Goal: Task Accomplishment & Management: Use online tool/utility

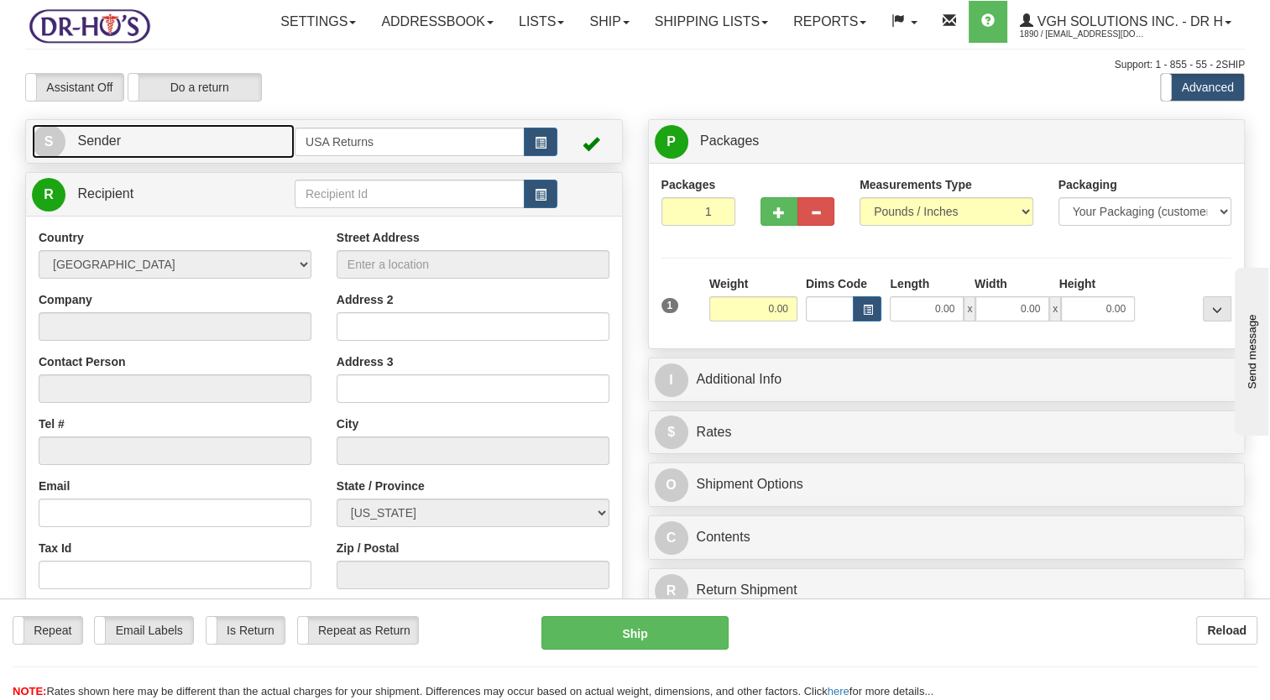
drag, startPoint x: 138, startPoint y: 170, endPoint x: 434, endPoint y: 210, distance: 299.0
click at [138, 159] on link "S Sender" at bounding box center [163, 141] width 263 height 34
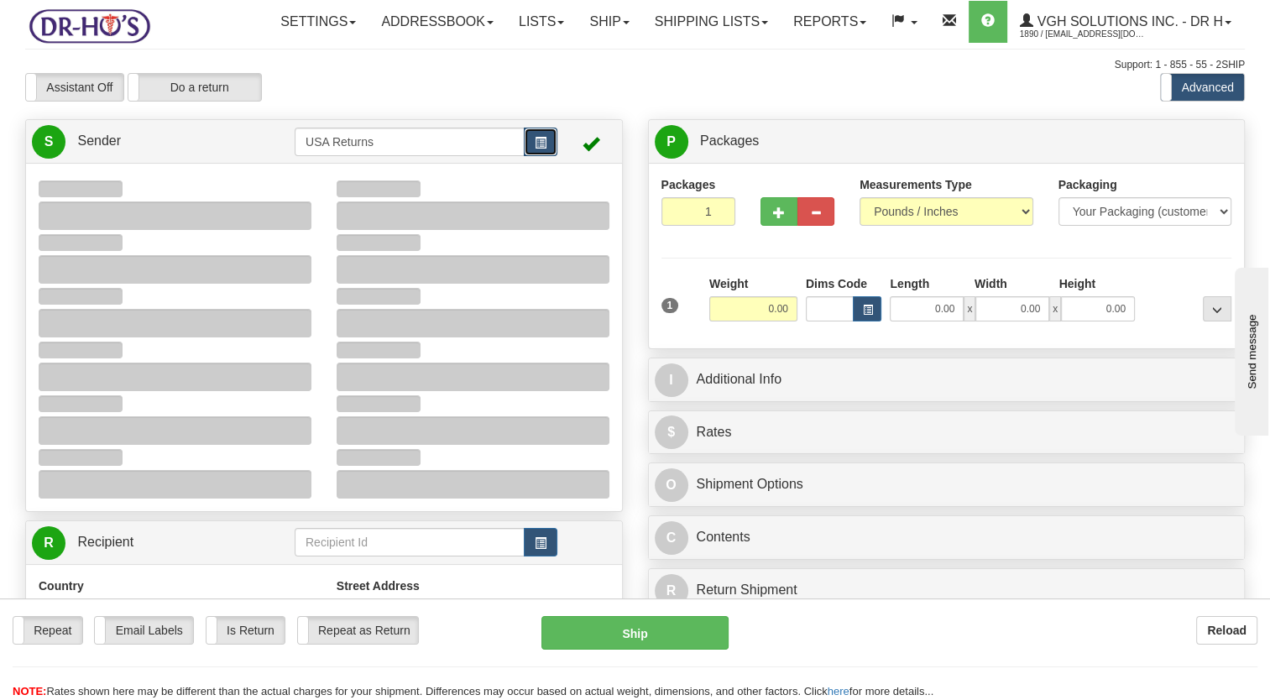
click at [532, 156] on button "button" at bounding box center [541, 142] width 34 height 29
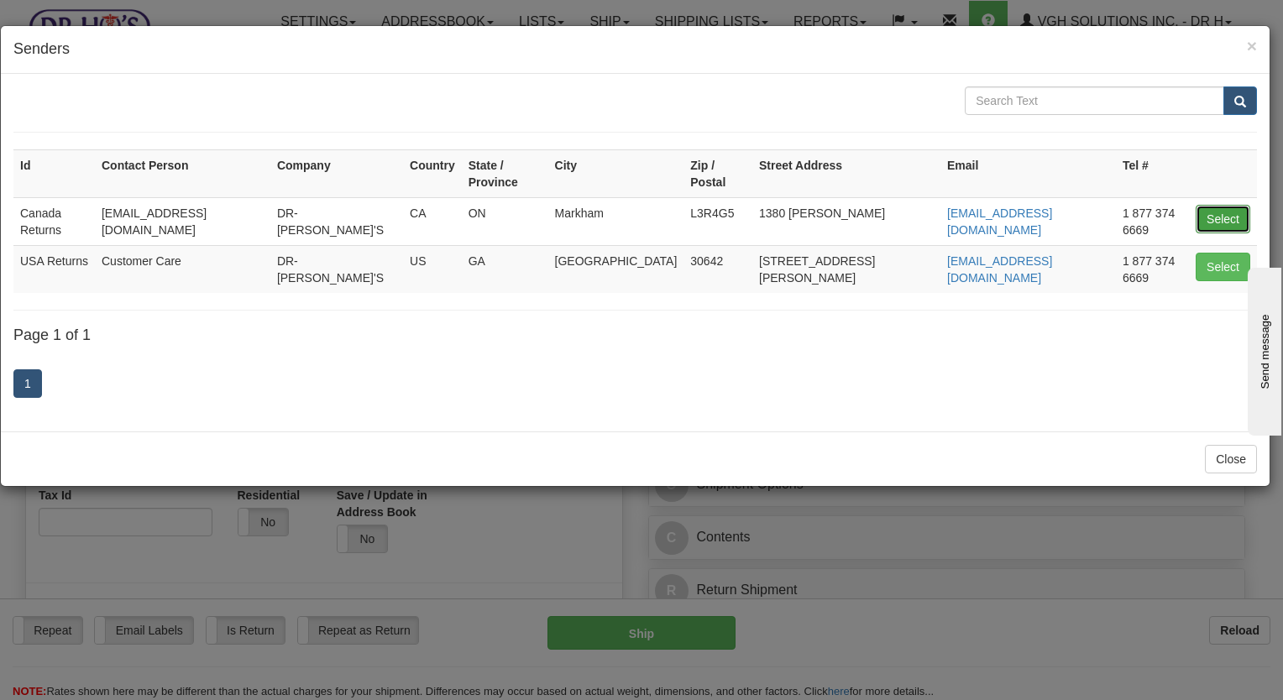
click at [1218, 205] on button "Select" at bounding box center [1223, 219] width 55 height 29
type input "Canada Returns"
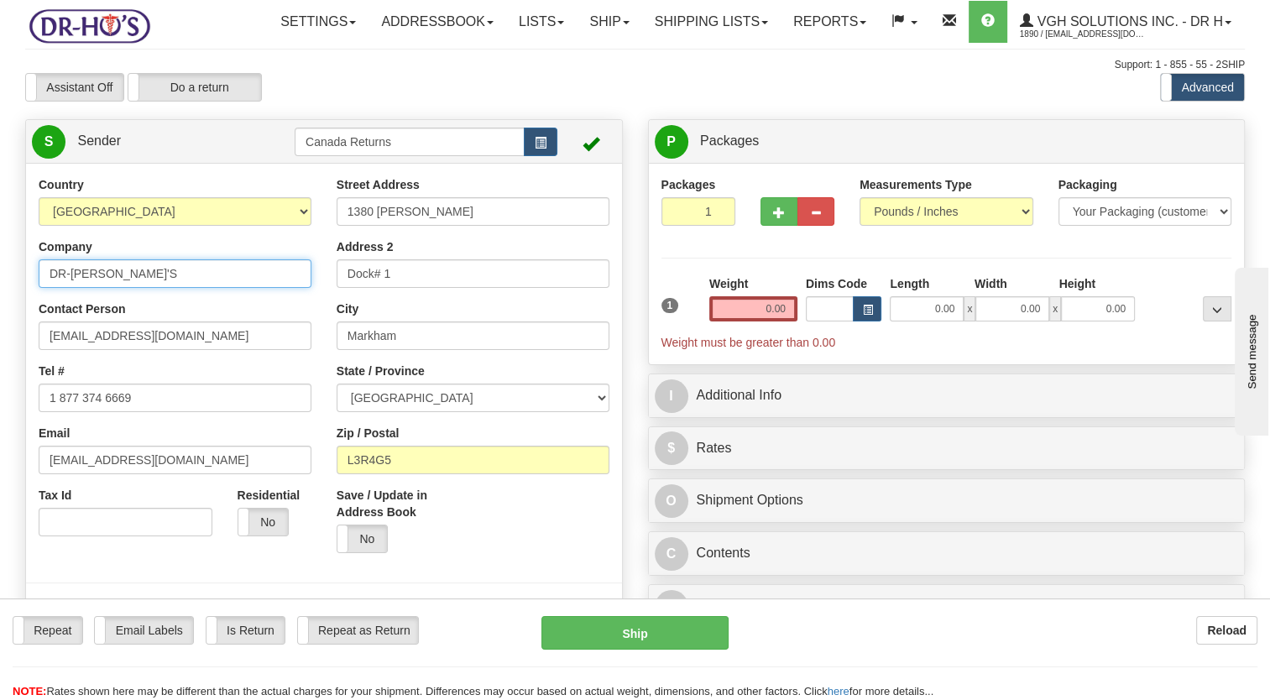
drag, startPoint x: 81, startPoint y: 322, endPoint x: 225, endPoint y: 316, distance: 144.5
click at [65, 288] on input "DR-[PERSON_NAME]'S" at bounding box center [175, 273] width 273 height 29
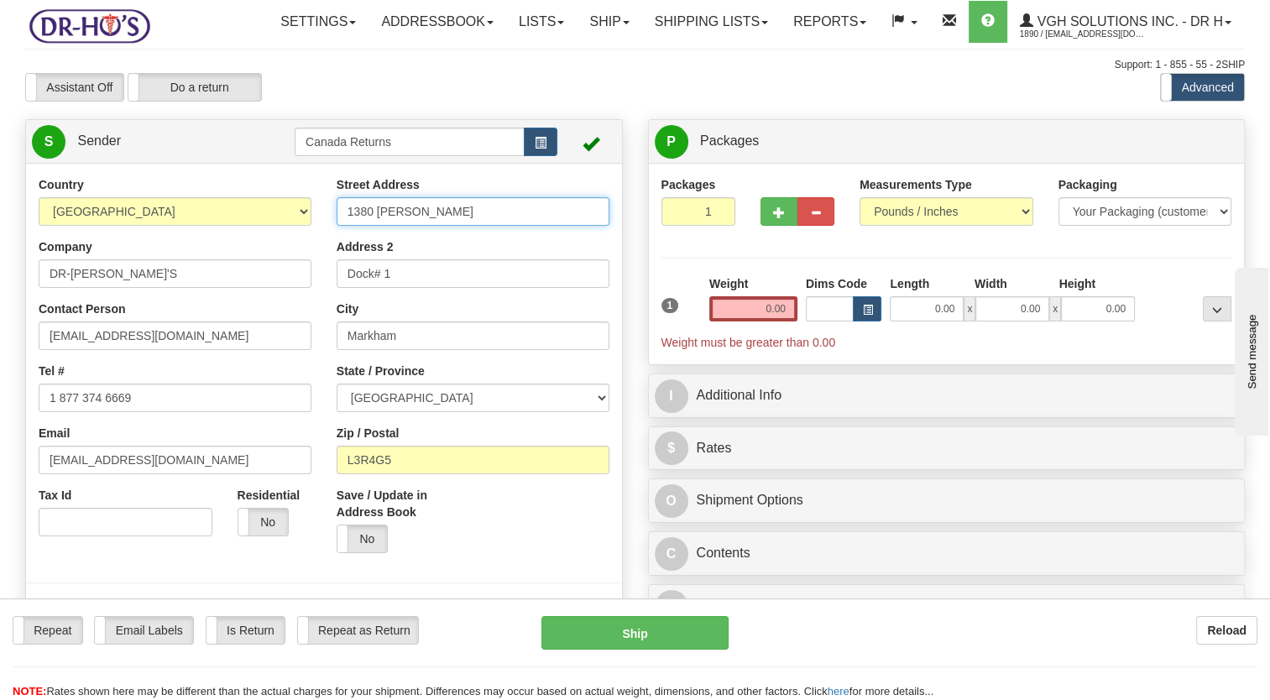
drag, startPoint x: 441, startPoint y: 255, endPoint x: 97, endPoint y: 253, distance: 343.4
click at [93, 255] on div "Country [GEOGRAPHIC_DATA] [GEOGRAPHIC_DATA] [GEOGRAPHIC_DATA] [GEOGRAPHIC_DATA]…" at bounding box center [324, 408] width 596 height 465
paste input "64 [PERSON_NAME] DR"
type input "164 [PERSON_NAME] DR"
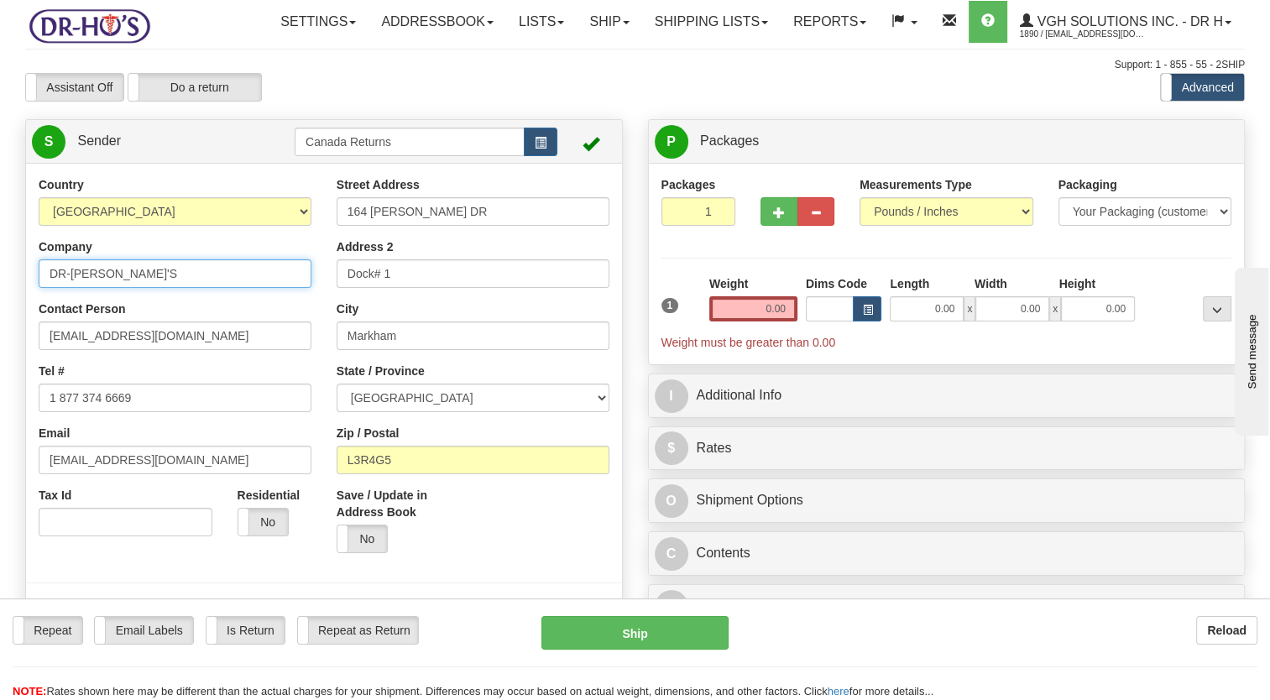
drag, startPoint x: 160, startPoint y: 313, endPoint x: 0, endPoint y: 337, distance: 161.3
click at [0, 337] on html "Training Course Close Toggle navigation Settings Shipping Preferences New Sende…" at bounding box center [635, 350] width 1270 height 700
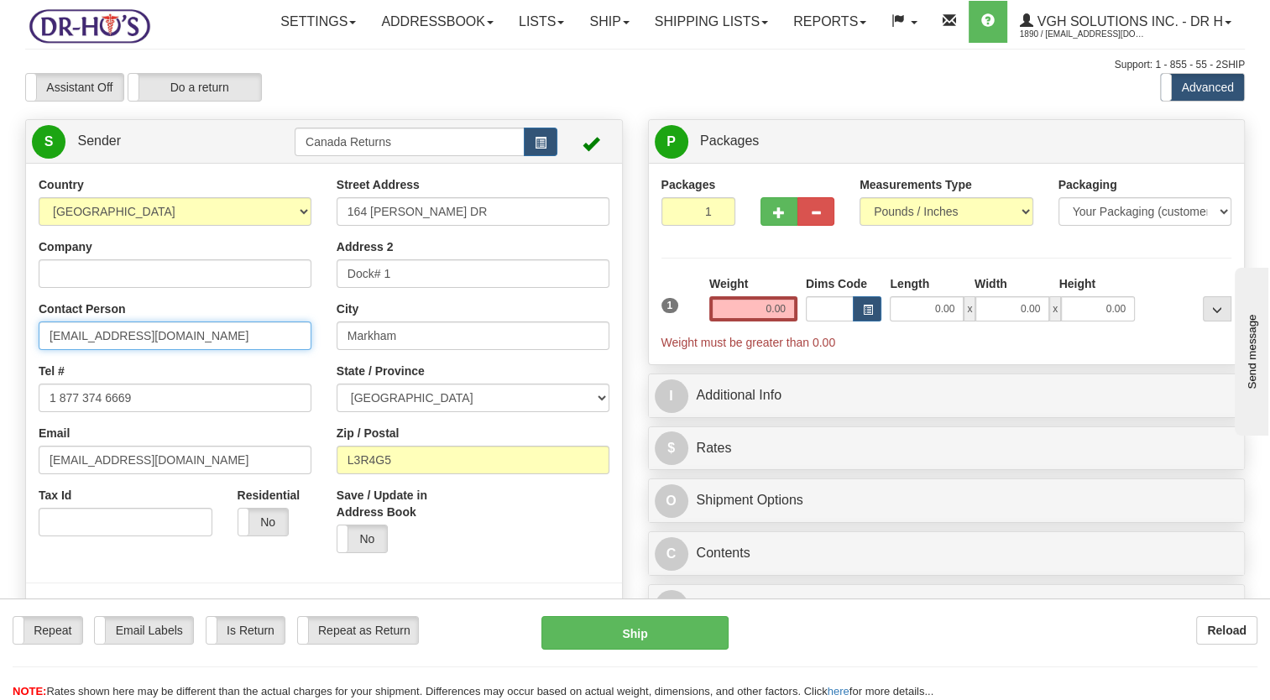
click at [0, 385] on html "Training Course Close Toggle navigation Settings Shipping Preferences New Sende…" at bounding box center [635, 350] width 1270 height 700
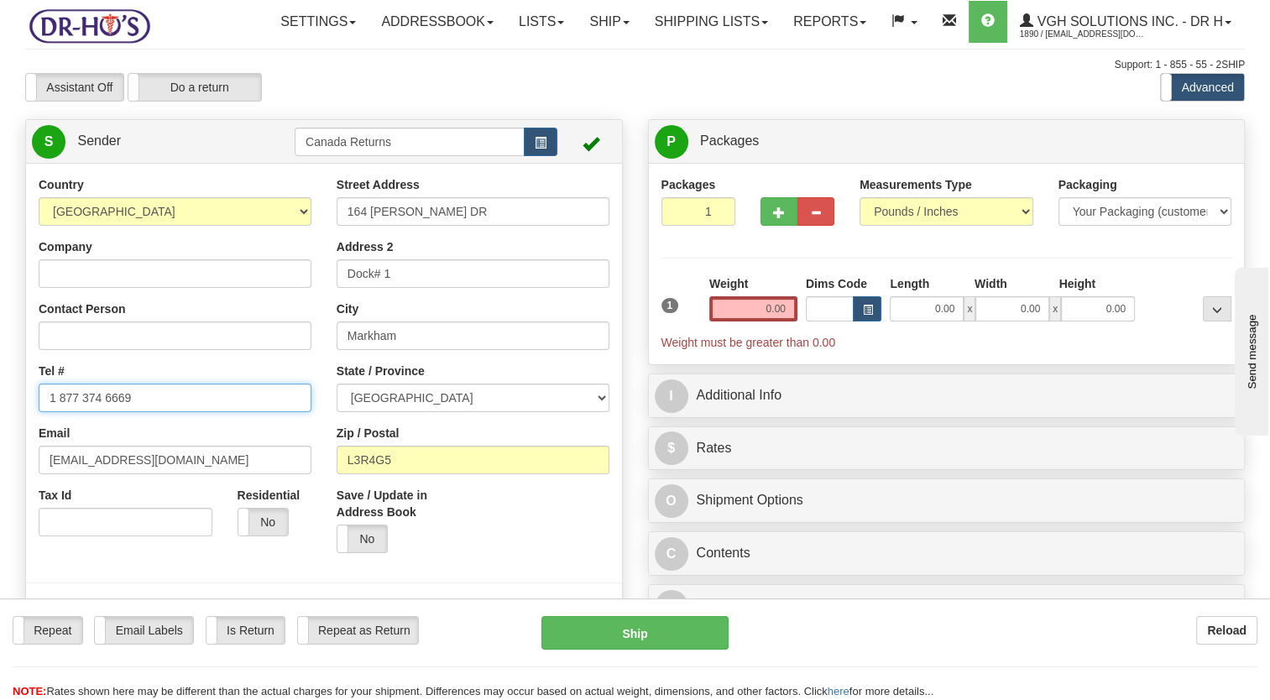
drag, startPoint x: -3, startPoint y: 452, endPoint x: 0, endPoint y: 463, distance: 11.4
click at [0, 458] on html "Training Course Close Toggle navigation Settings Shipping Preferences New Sende…" at bounding box center [635, 350] width 1270 height 700
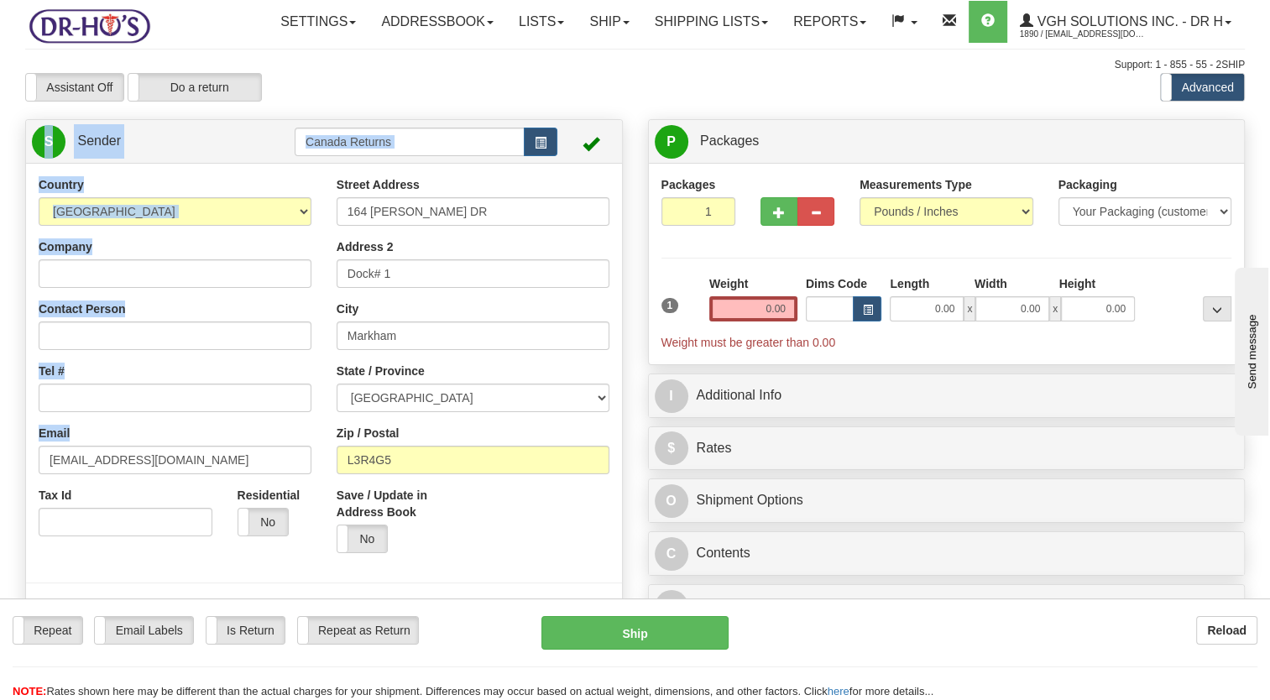
click at [0, 519] on html "Training Course Close Toggle navigation Settings Shipping Preferences New Sende…" at bounding box center [635, 350] width 1270 height 700
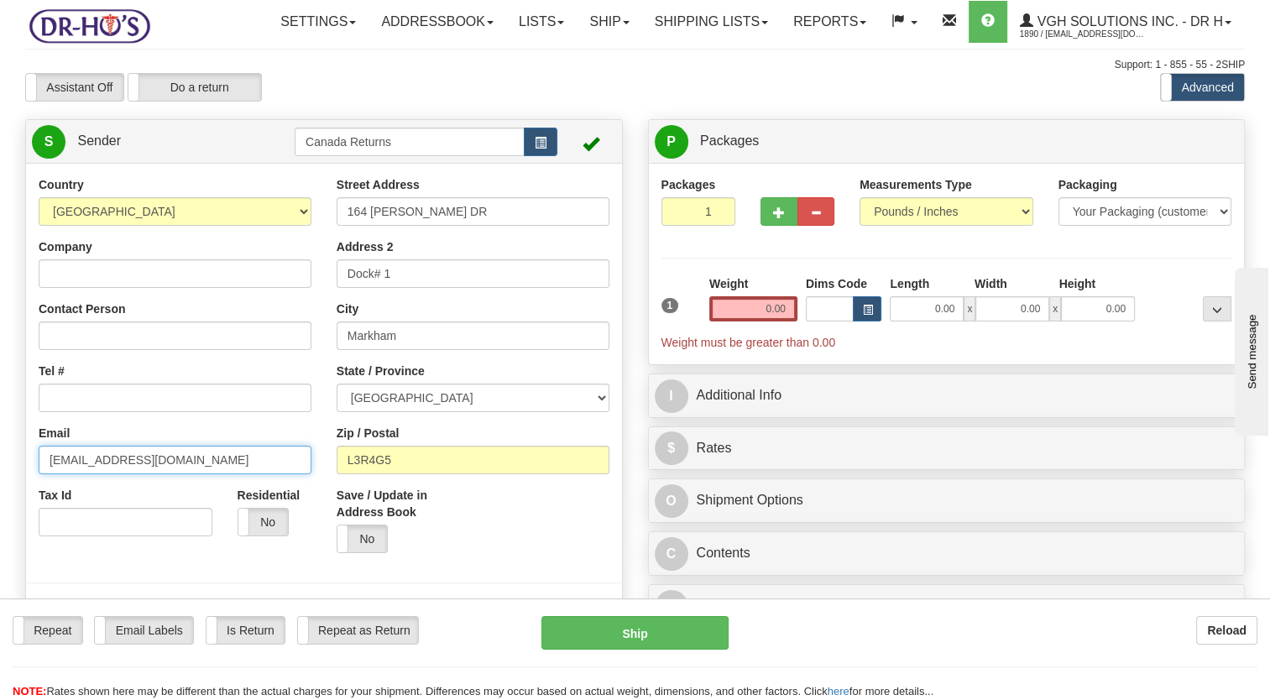
click at [182, 474] on input "[EMAIL_ADDRESS][DOMAIN_NAME]" at bounding box center [175, 460] width 273 height 29
drag, startPoint x: -3, startPoint y: 509, endPoint x: -3, endPoint y: 526, distance: 17.6
click at [0, 526] on html "Training Course Close Toggle navigation Settings Shipping Preferences New Sende…" at bounding box center [635, 350] width 1270 height 700
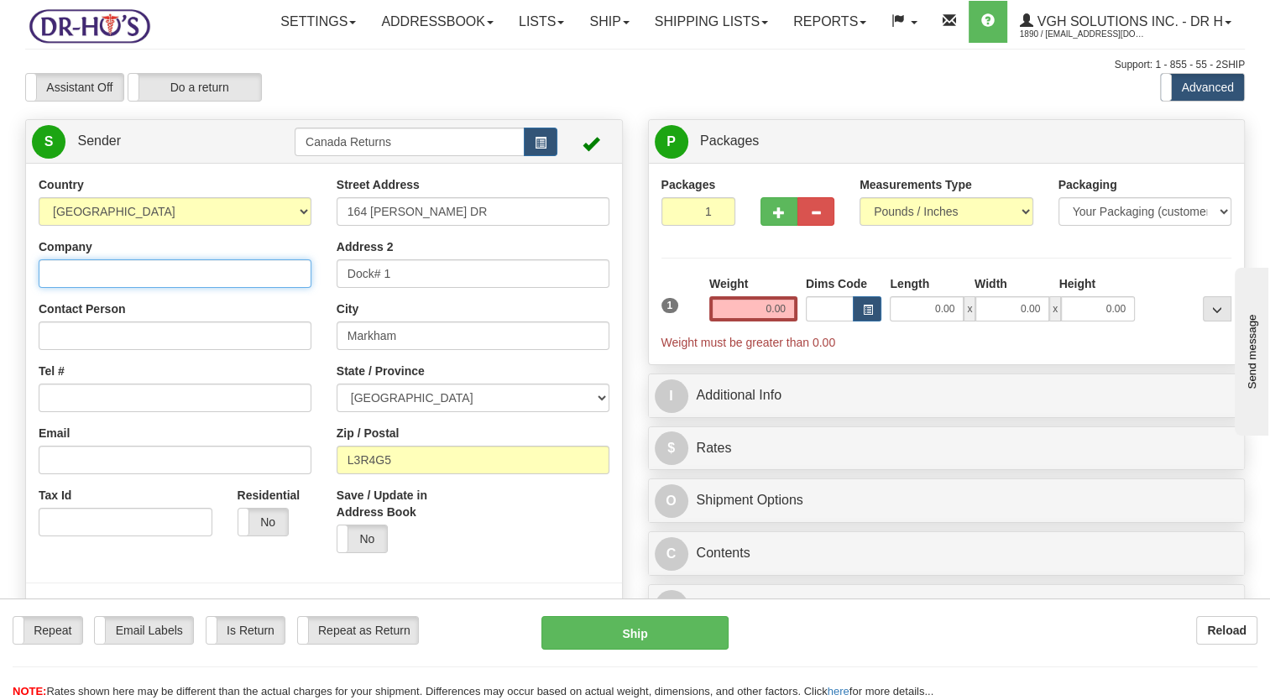
click at [111, 288] on input "Company" at bounding box center [175, 273] width 273 height 29
paste input "Vesna Cutanec"
type input "Vesna Cutanec"
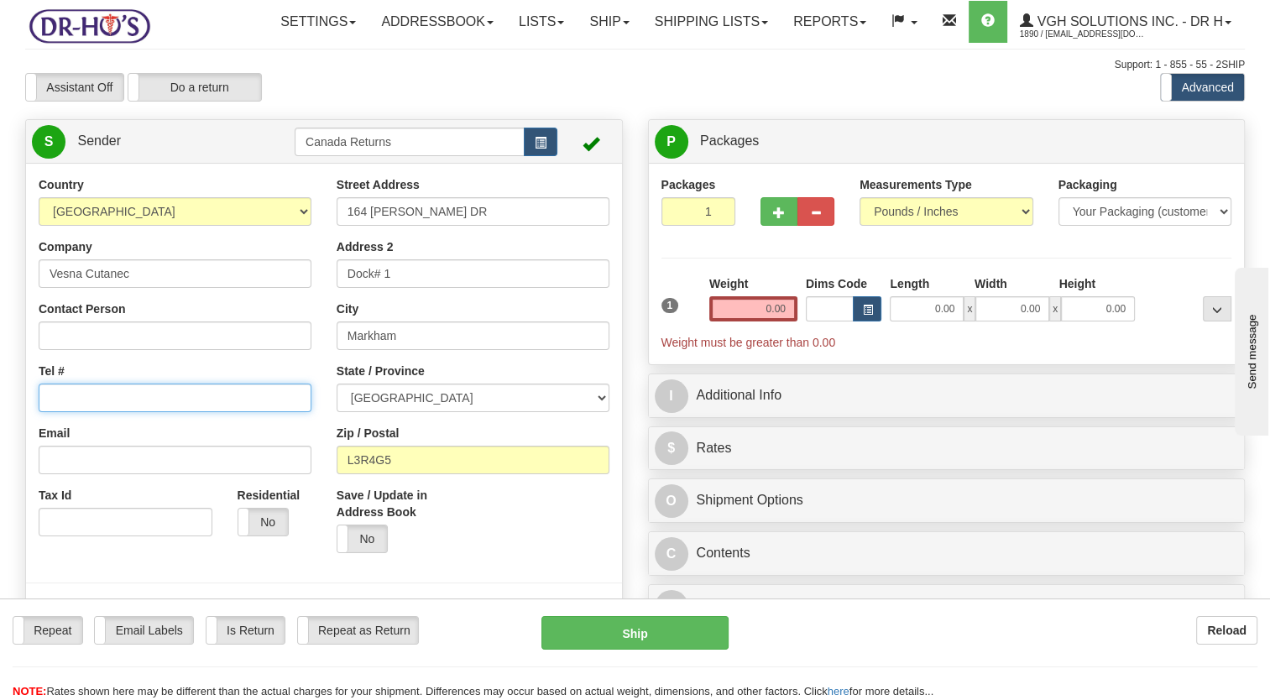
click at [64, 412] on input "Tel #" at bounding box center [175, 398] width 273 height 29
paste input "[PHONE_NUMBER]"
drag, startPoint x: 179, startPoint y: 439, endPoint x: 0, endPoint y: 461, distance: 180.2
click at [0, 458] on html "Training Course Close Toggle navigation Settings Shipping Preferences New Sende…" at bounding box center [635, 350] width 1270 height 700
drag, startPoint x: 95, startPoint y: 442, endPoint x: 0, endPoint y: 446, distance: 95.0
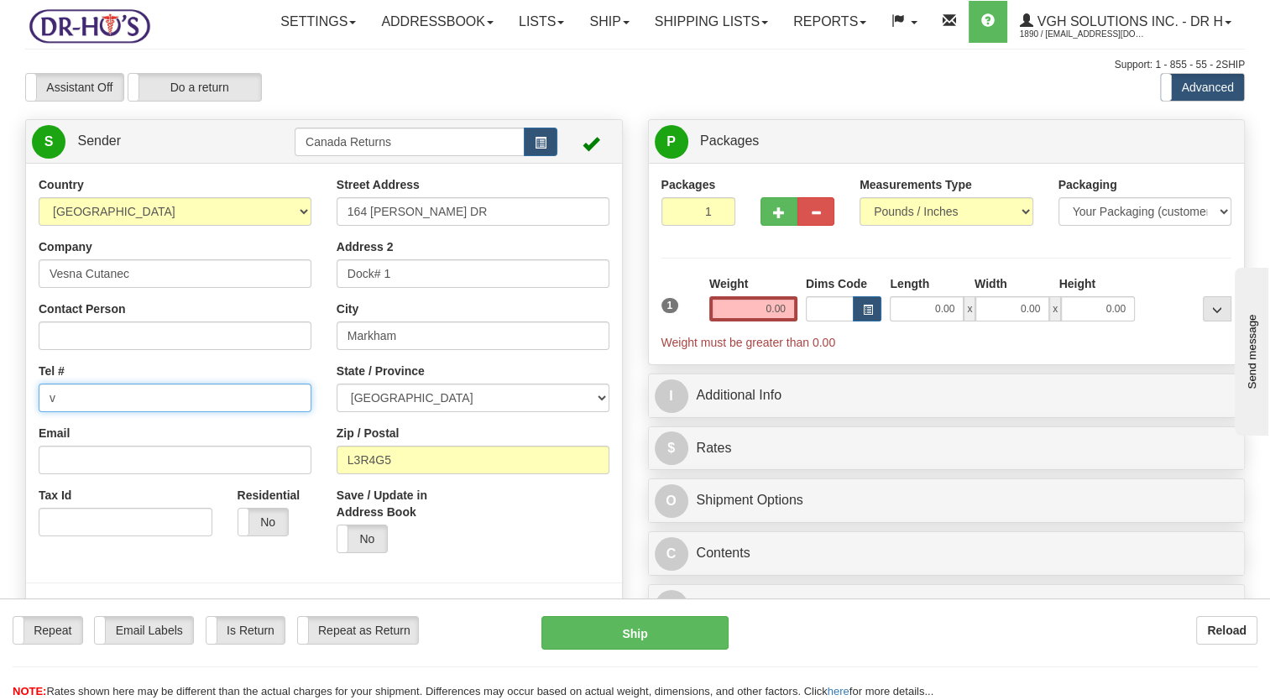
click at [0, 448] on html "Training Course Close Toggle navigation Settings Shipping Preferences New Sende…" at bounding box center [635, 350] width 1270 height 700
paste input "2262207334"
type input "2262207334"
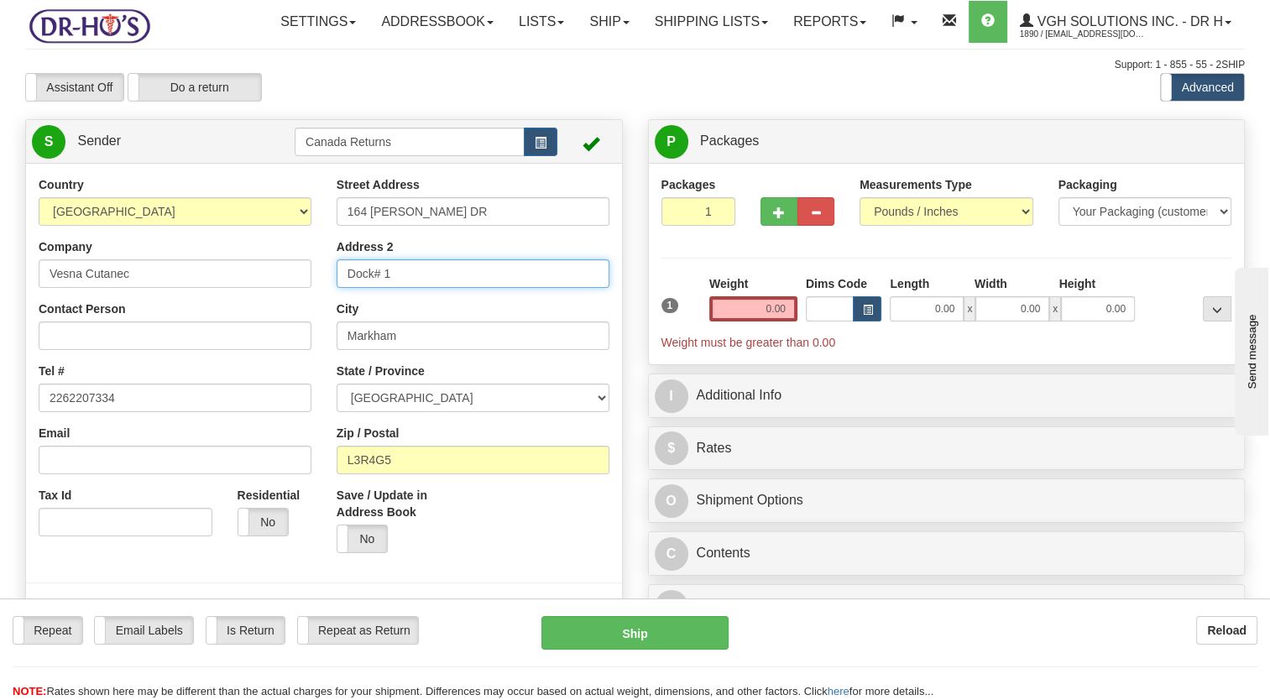
drag, startPoint x: 403, startPoint y: 313, endPoint x: 255, endPoint y: 320, distance: 147.9
click at [255, 319] on div "Country [GEOGRAPHIC_DATA] [GEOGRAPHIC_DATA] [GEOGRAPHIC_DATA] [GEOGRAPHIC_DATA]…" at bounding box center [324, 408] width 596 height 465
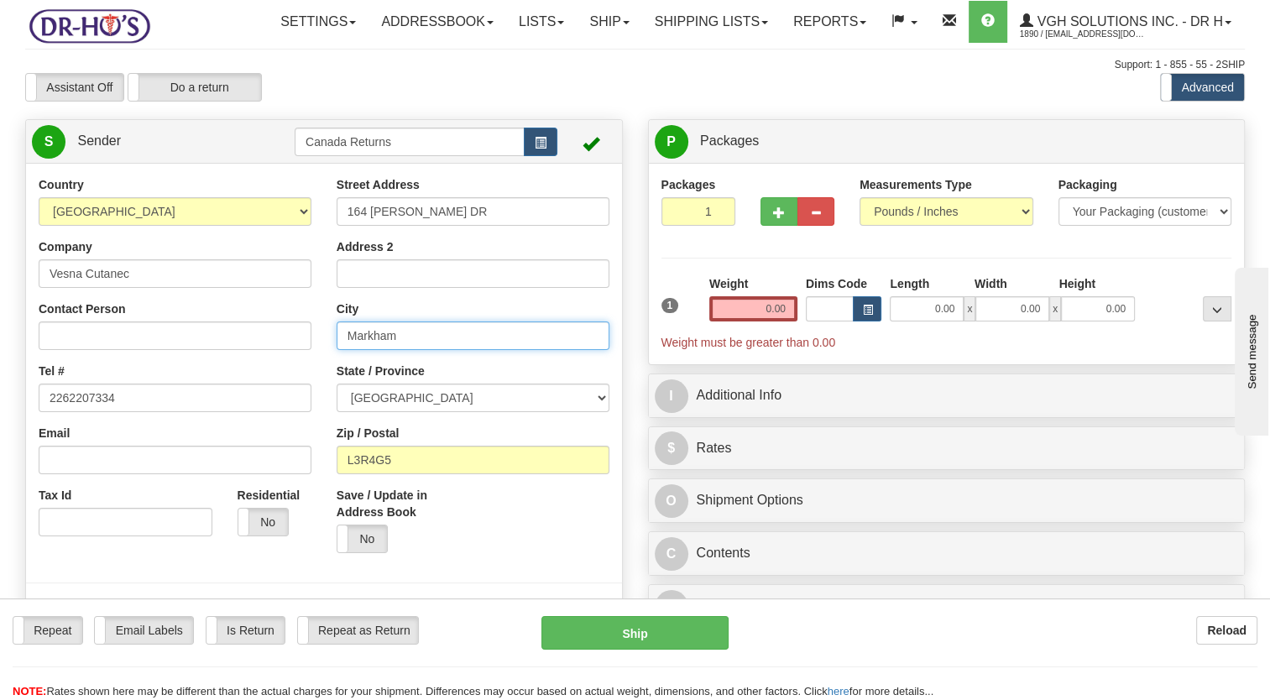
drag, startPoint x: 403, startPoint y: 374, endPoint x: 313, endPoint y: 376, distance: 89.9
click at [313, 376] on div "Country [GEOGRAPHIC_DATA] [GEOGRAPHIC_DATA] [GEOGRAPHIC_DATA] [GEOGRAPHIC_DATA]…" at bounding box center [324, 408] width 596 height 465
paste input ", KITCHENER"
click at [359, 350] on input ", KITCHENER" at bounding box center [473, 336] width 273 height 29
drag, startPoint x: 356, startPoint y: 371, endPoint x: 363, endPoint y: 355, distance: 17.3
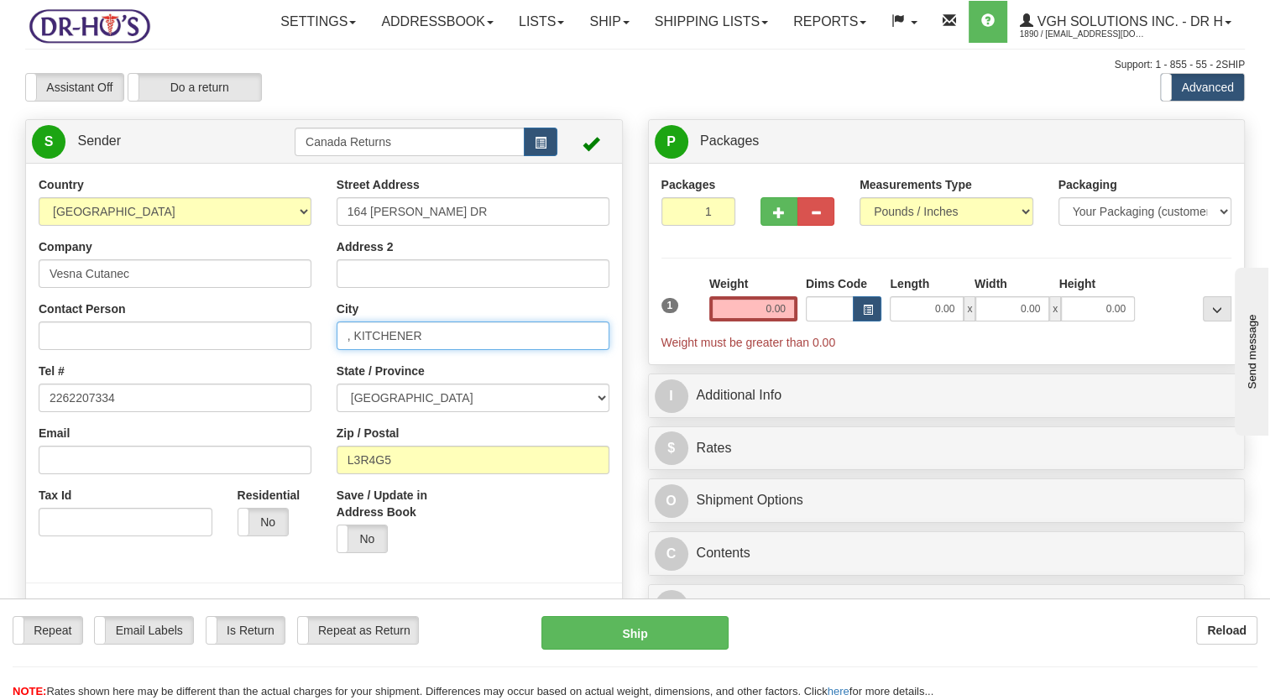
click at [356, 350] on input ", KITCHENER" at bounding box center [473, 336] width 273 height 29
type input "KITCHENER"
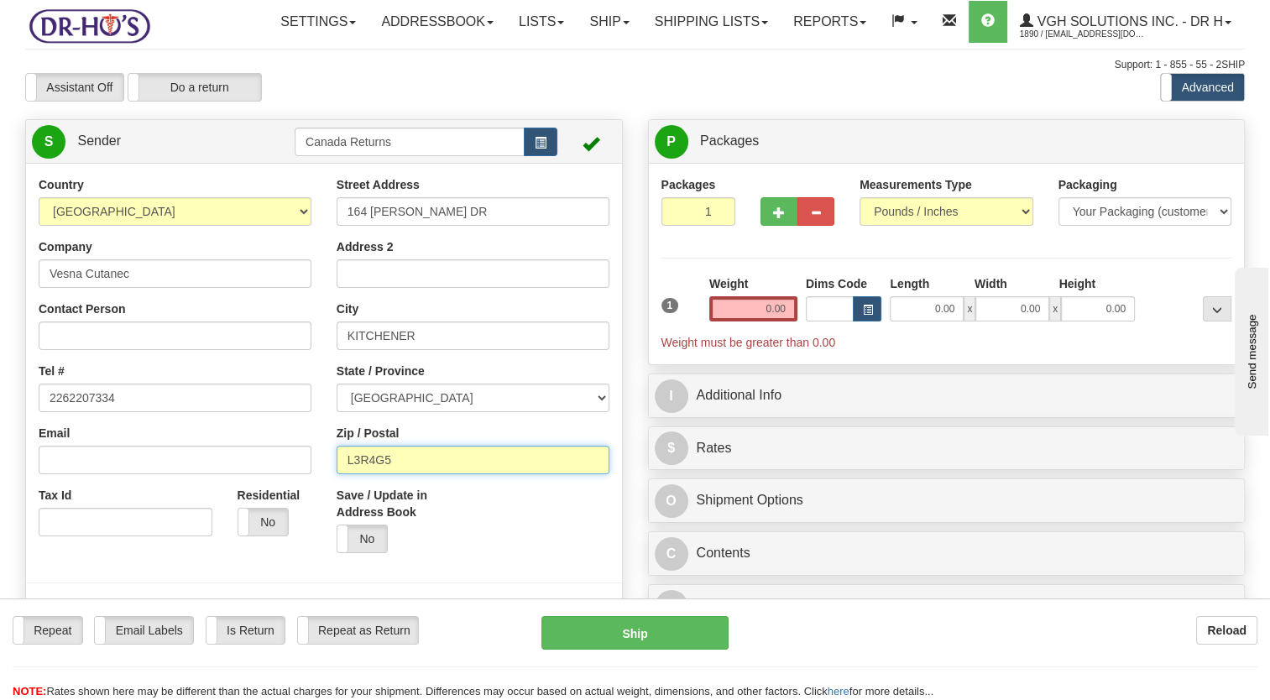
drag, startPoint x: 418, startPoint y: 499, endPoint x: 296, endPoint y: 510, distance: 122.2
click at [294, 506] on div "Country [GEOGRAPHIC_DATA] [GEOGRAPHIC_DATA] [GEOGRAPHIC_DATA] [GEOGRAPHIC_DATA]…" at bounding box center [324, 408] width 596 height 465
paste input "N2P1R7"
click at [355, 474] on input "N2P1R7" at bounding box center [473, 460] width 273 height 29
click at [353, 474] on input "N2P1R7" at bounding box center [473, 460] width 273 height 29
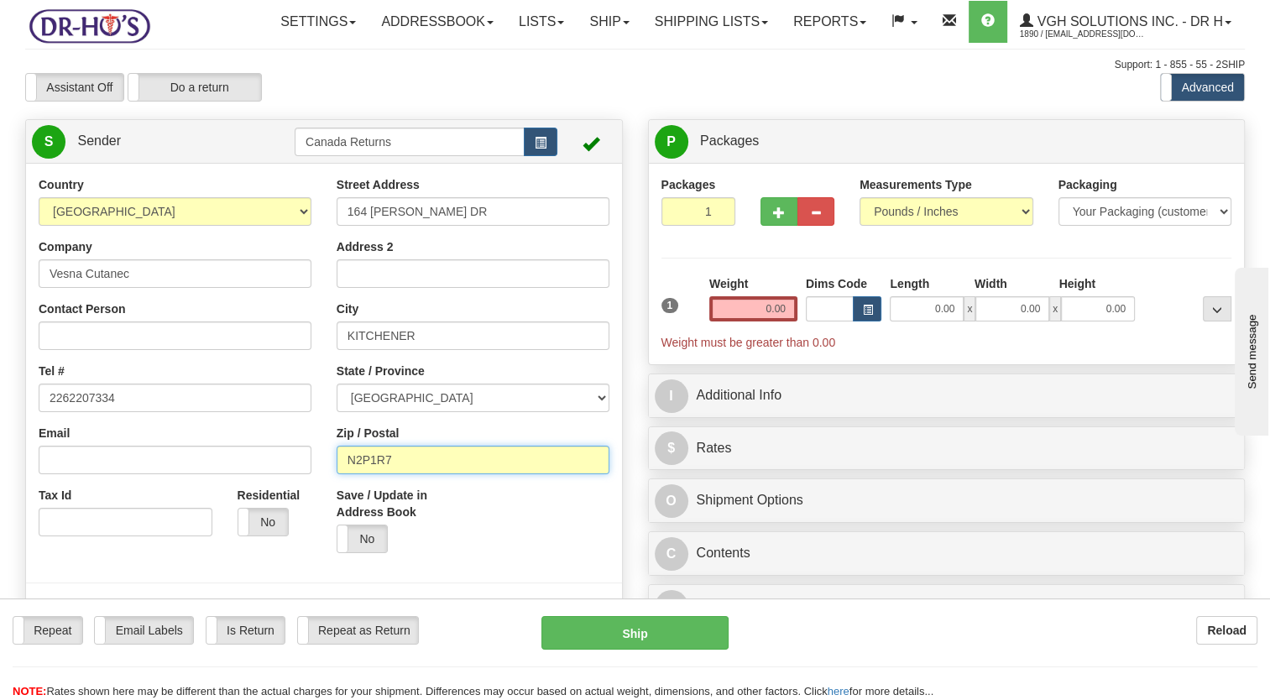
click at [353, 474] on input "N2P1R7" at bounding box center [473, 460] width 273 height 29
type input "N2P1R7"
click at [473, 532] on div "Save / Update in Address Book Yes No" at bounding box center [473, 526] width 298 height 79
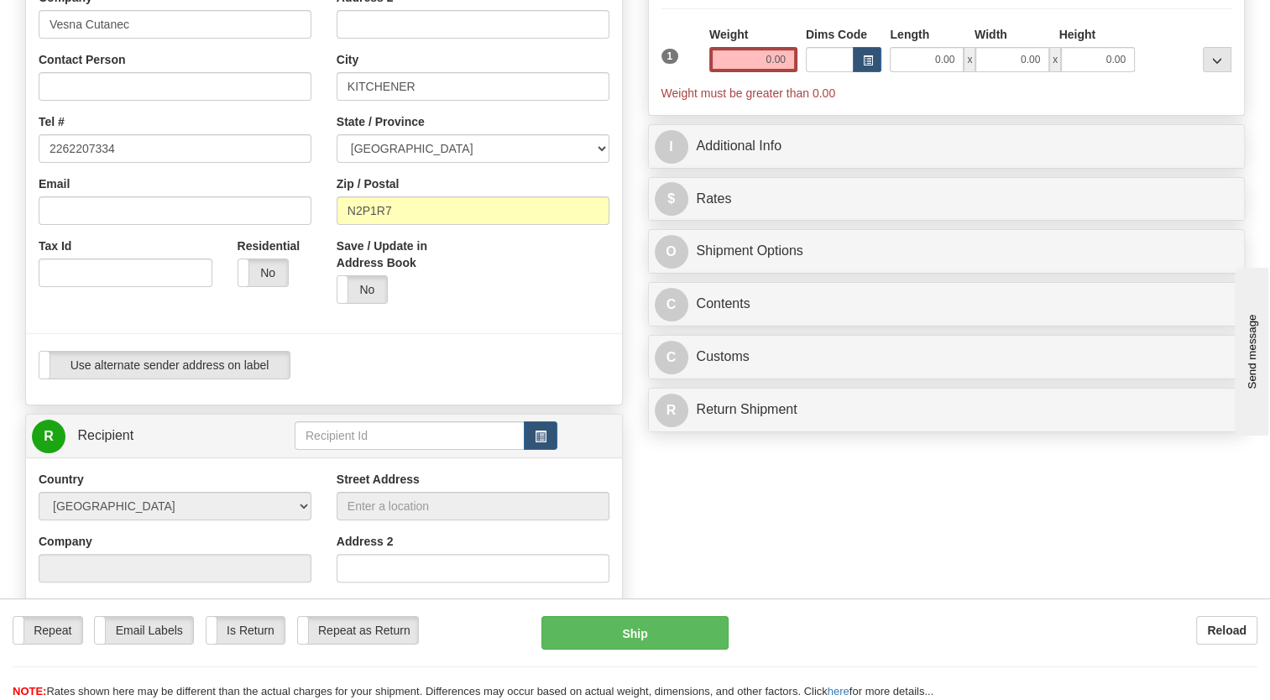
scroll to position [252, 0]
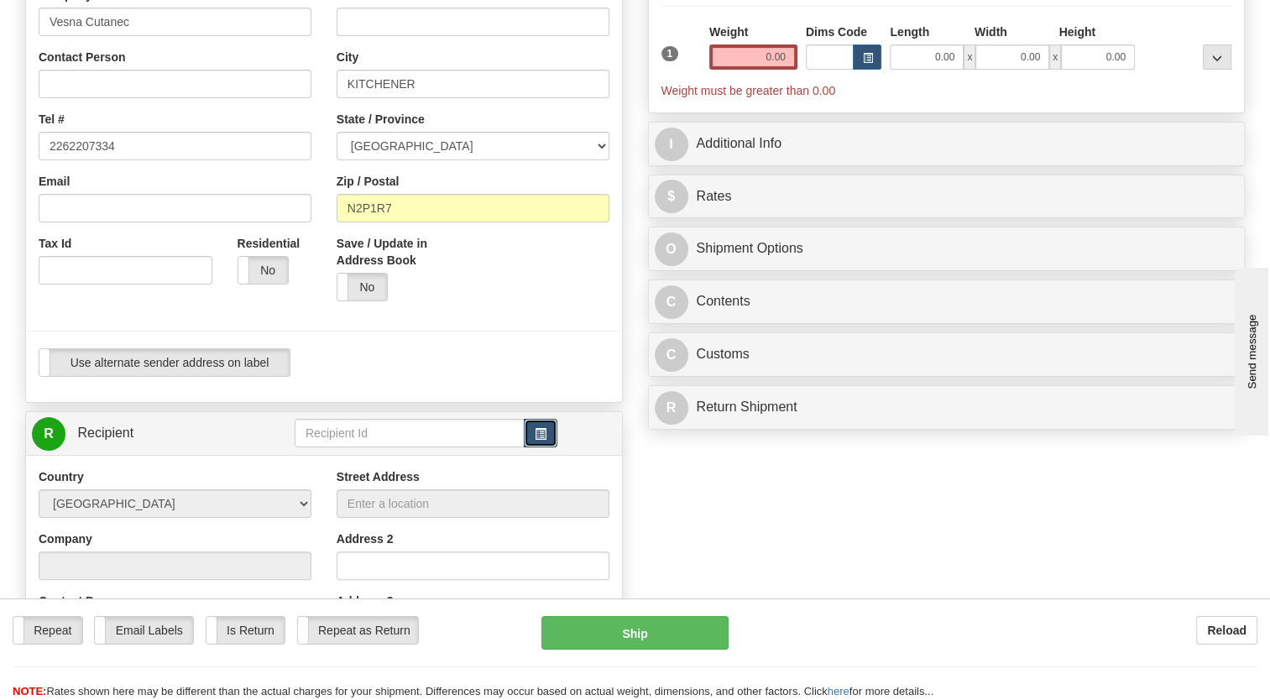
click at [536, 448] on button "button" at bounding box center [541, 433] width 34 height 29
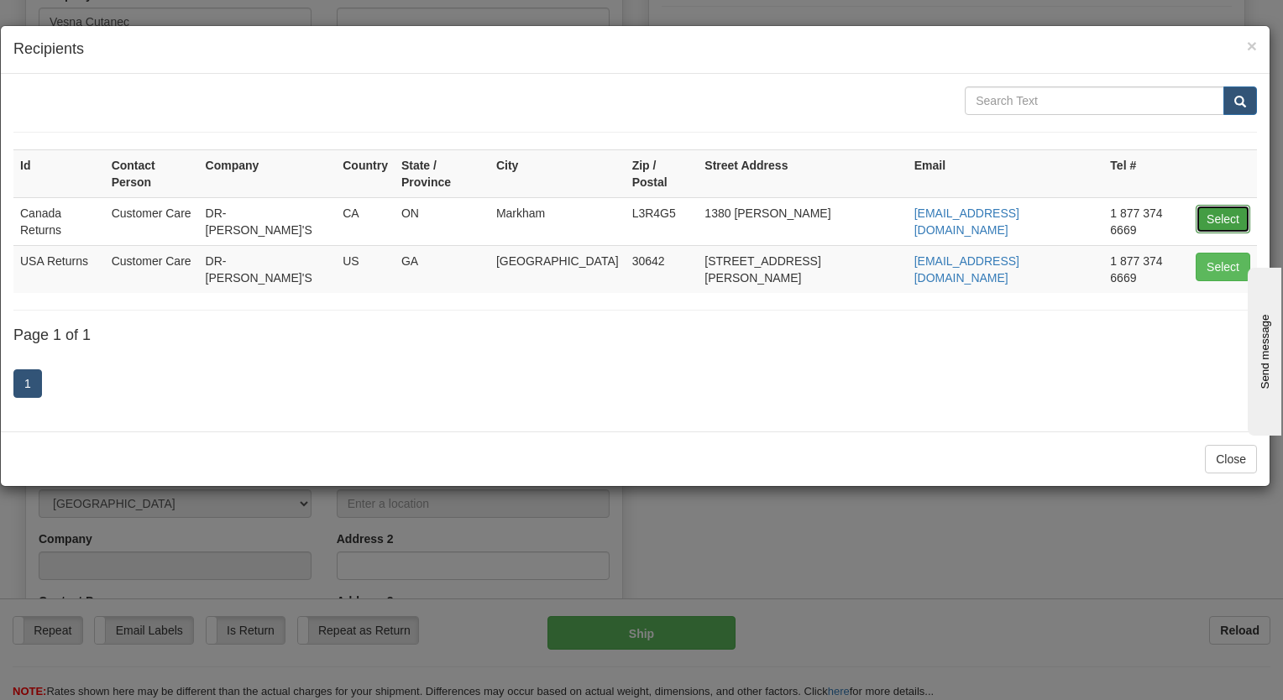
click at [1226, 205] on button "Select" at bounding box center [1223, 219] width 55 height 29
type input "Canada Returns"
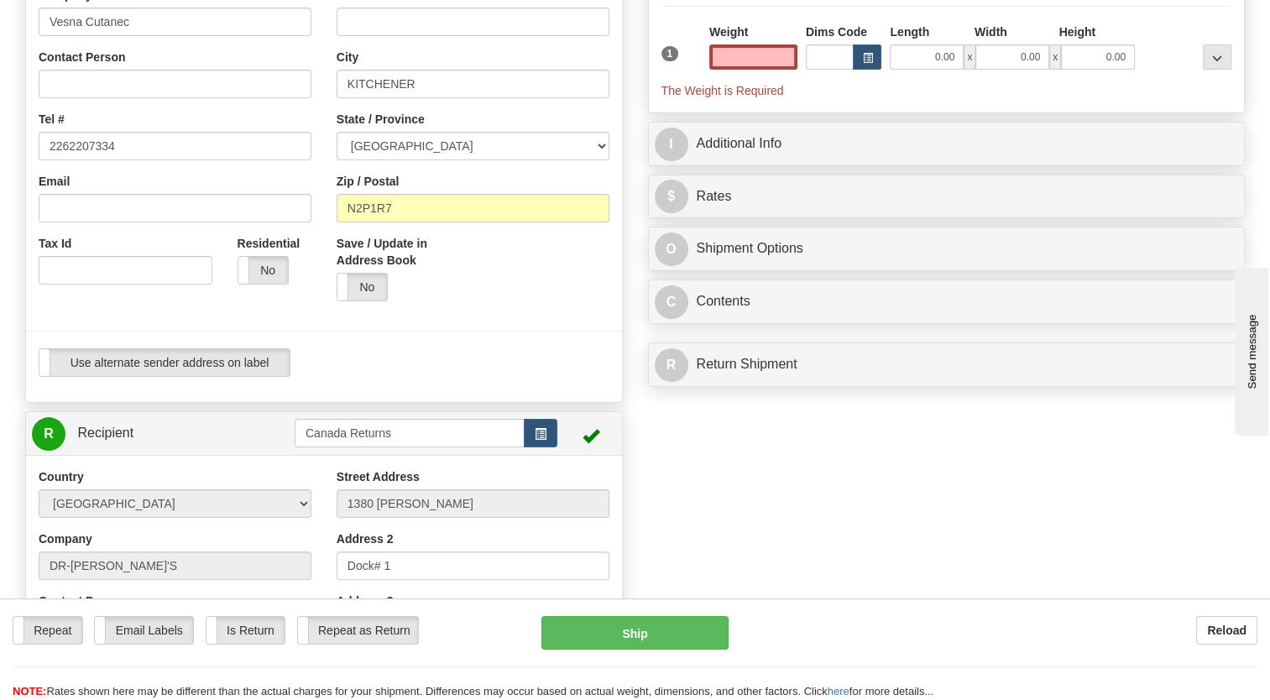
type input "0.00"
click at [500, 377] on div "Use alternate sender address on label Use alternate sender address on label" at bounding box center [324, 362] width 571 height 29
drag, startPoint x: 752, startPoint y: 102, endPoint x: 657, endPoint y: 76, distance: 99.2
click at [752, 70] on input "0.00" at bounding box center [754, 57] width 88 height 25
type input "1.00"
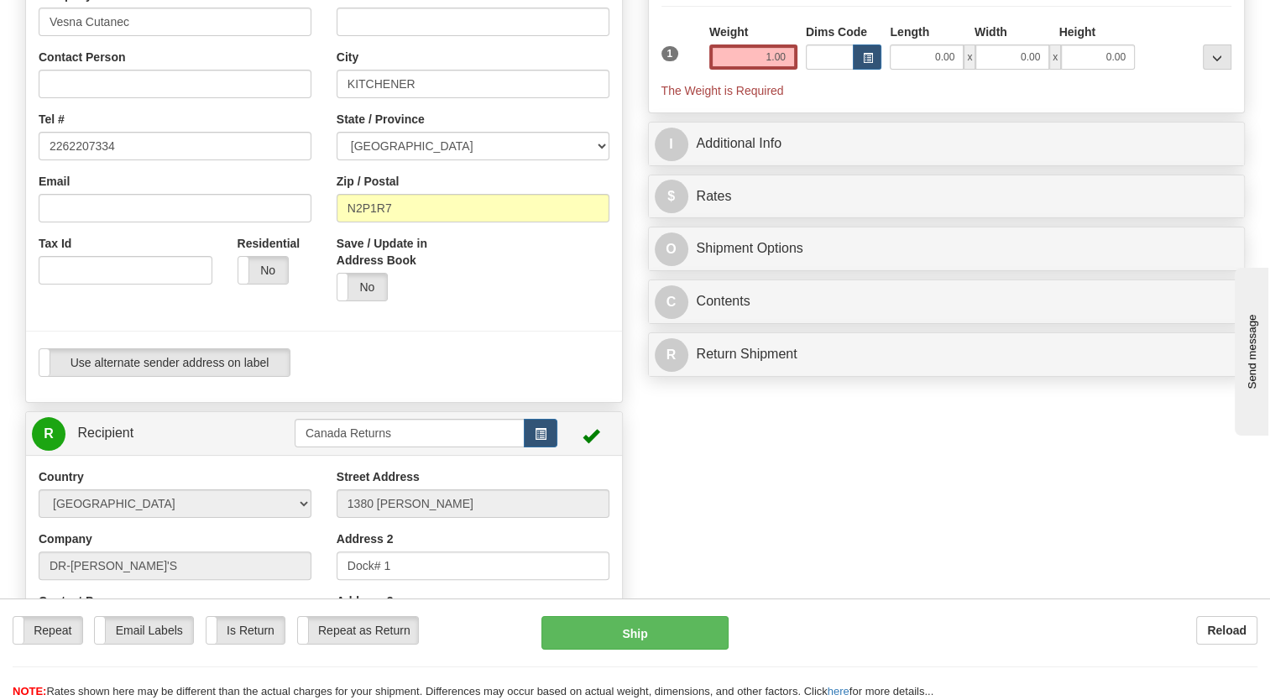
click at [657, 61] on div "1" at bounding box center [681, 43] width 48 height 38
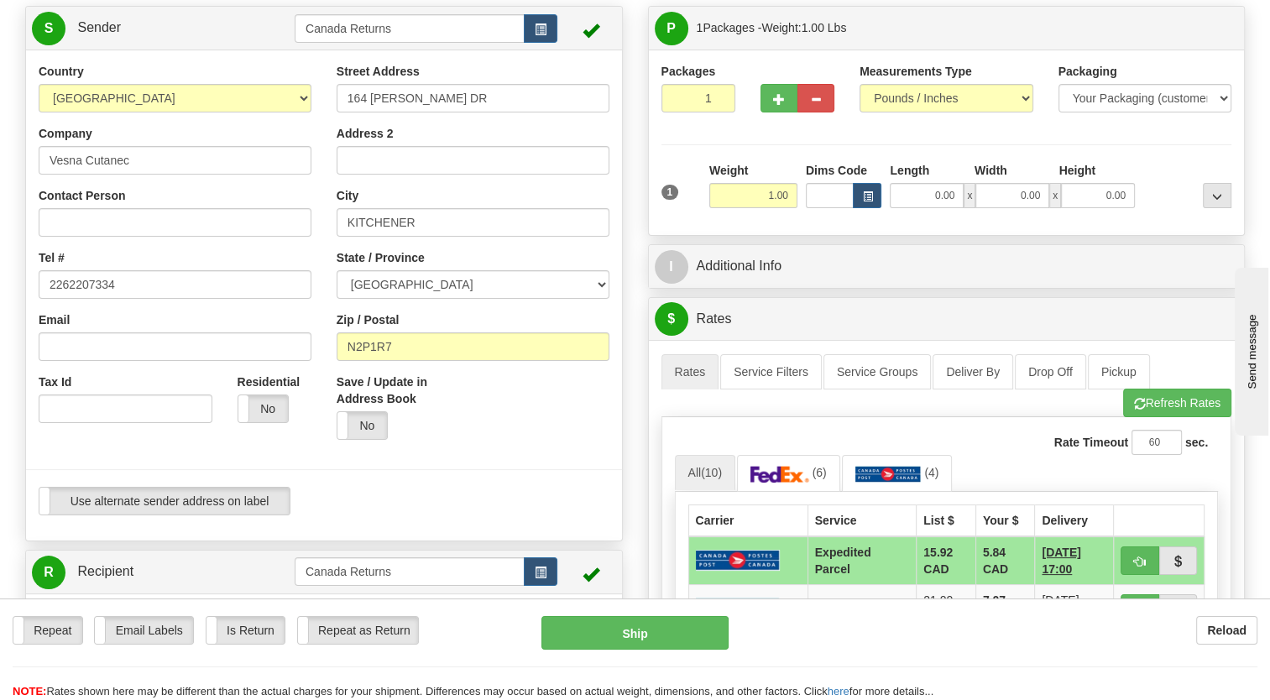
scroll to position [420, 0]
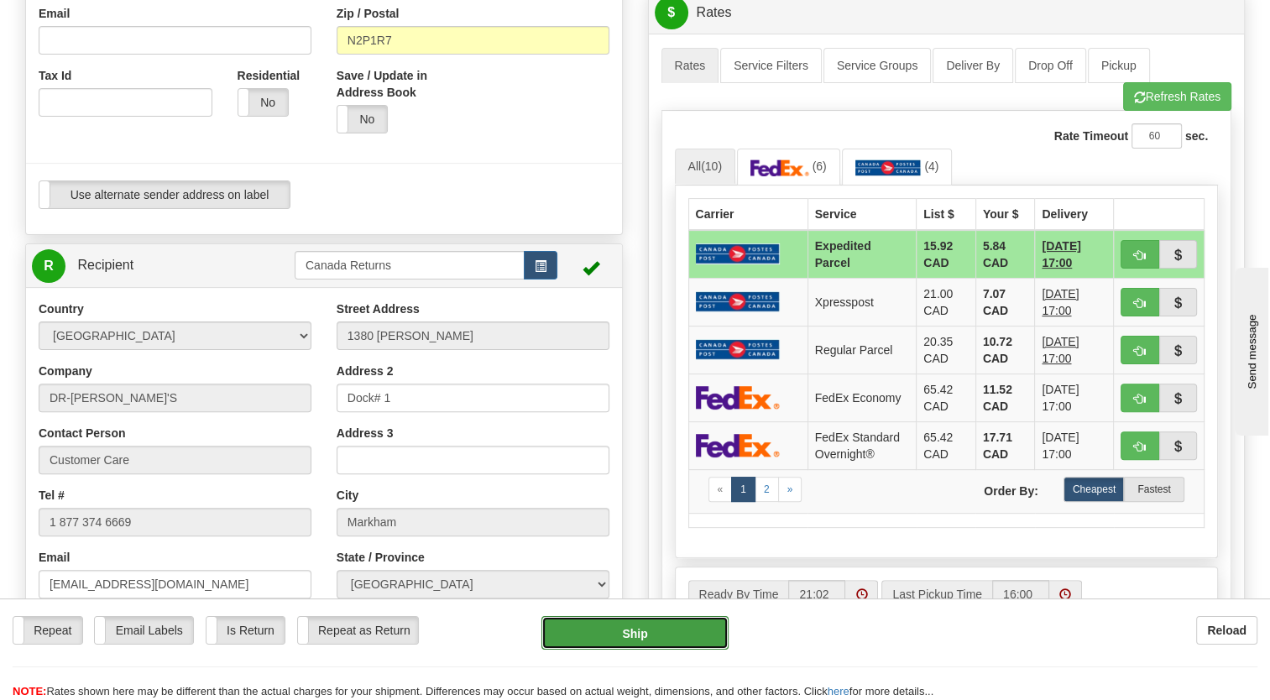
click at [635, 641] on button "Ship" at bounding box center [635, 633] width 186 height 34
type input "DOM.EP"
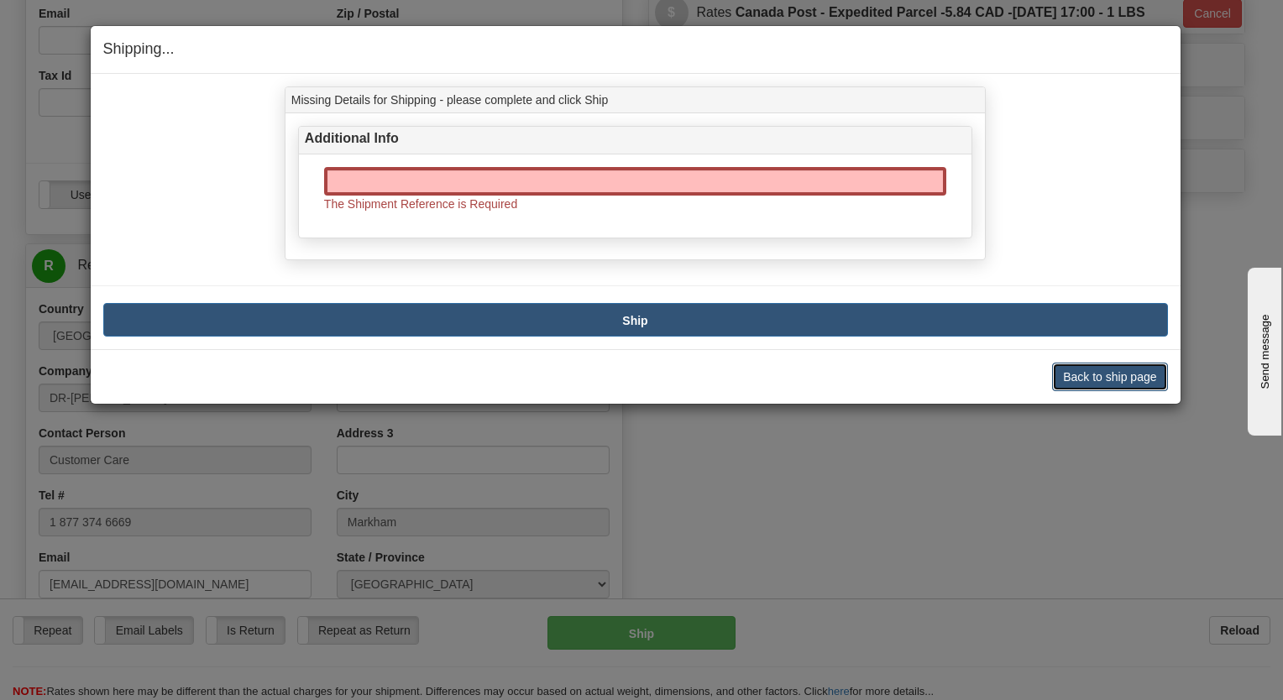
click at [1095, 371] on button "Back to ship page" at bounding box center [1109, 377] width 115 height 29
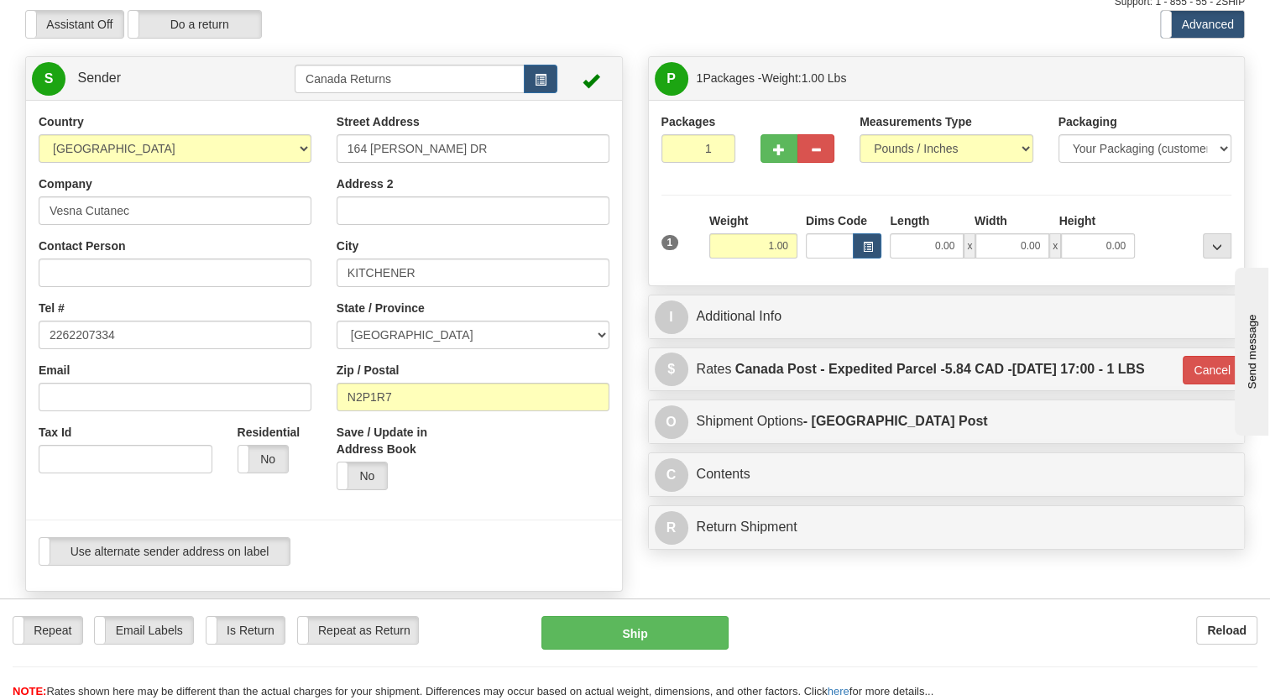
scroll to position [0, 0]
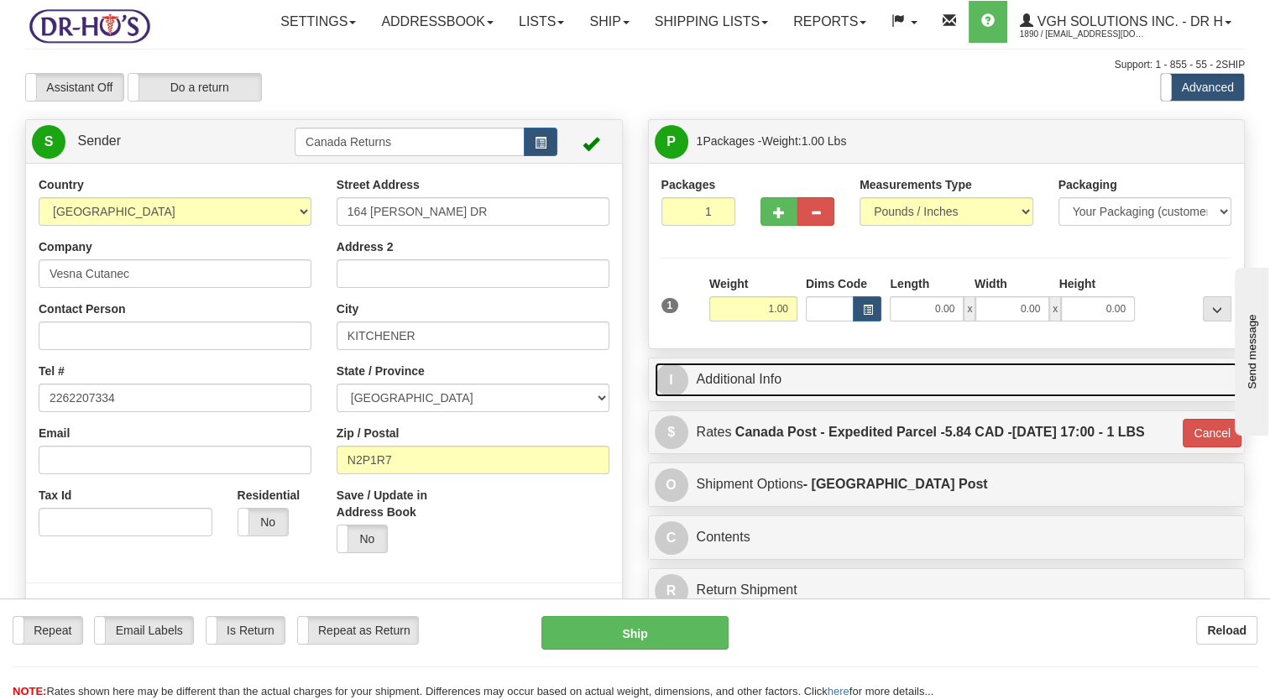
click at [726, 397] on link "I Additional Info" at bounding box center [947, 380] width 584 height 34
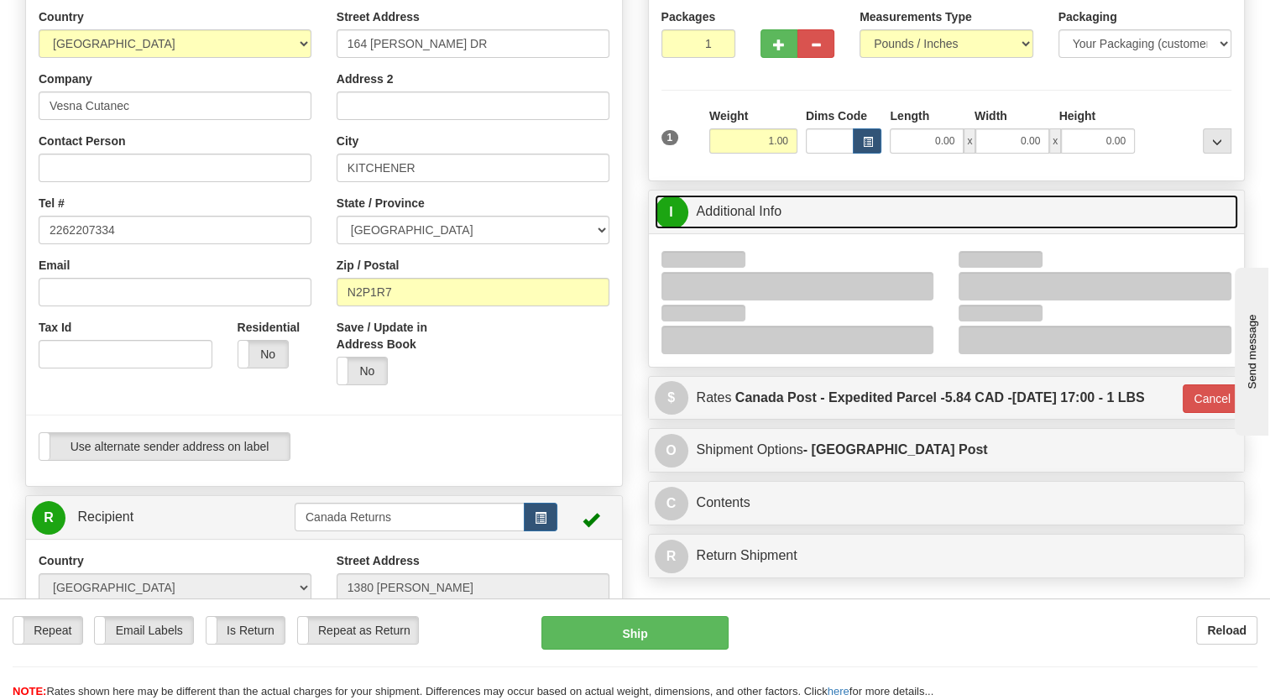
scroll to position [252, 0]
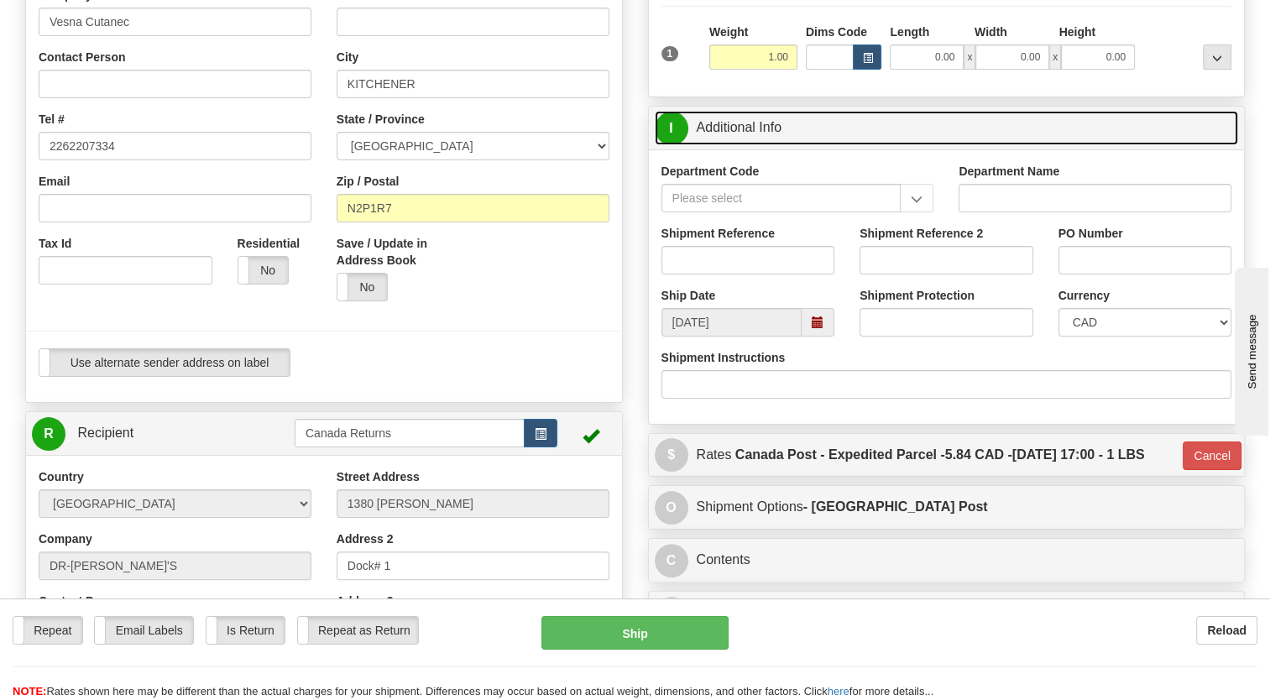
click at [818, 328] on span at bounding box center [818, 323] width 12 height 12
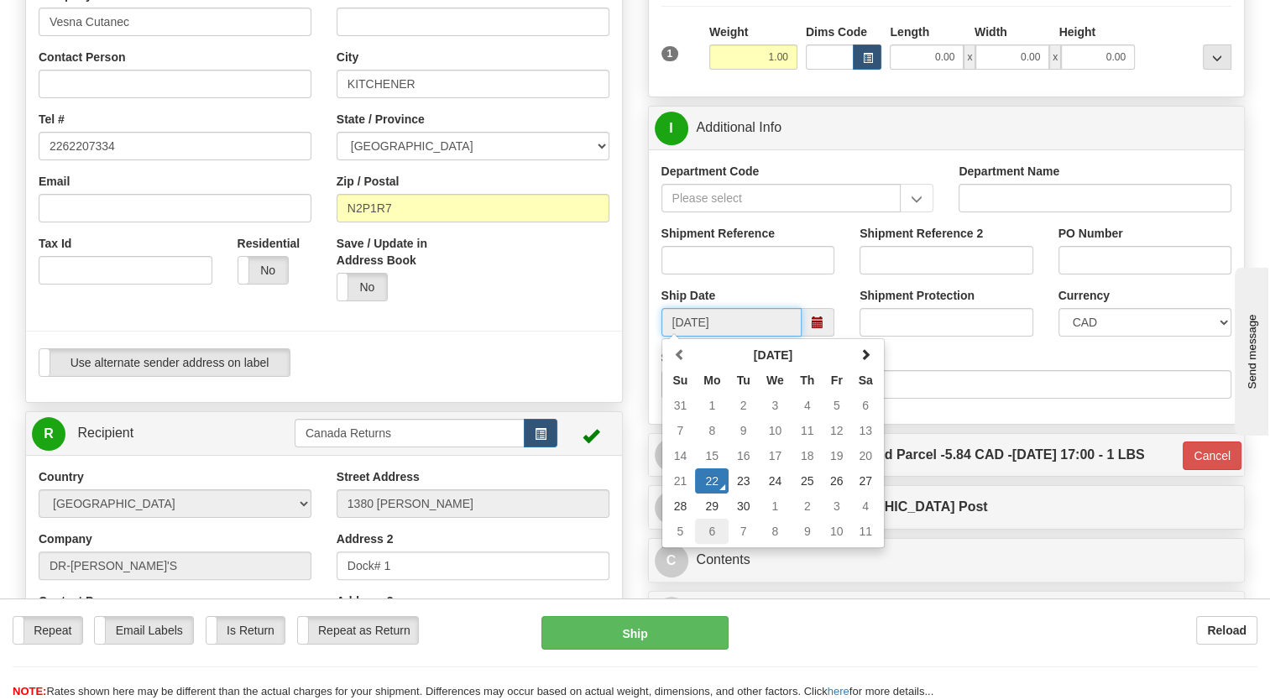
click at [713, 544] on td "6" at bounding box center [712, 531] width 34 height 25
type input "[DATE]"
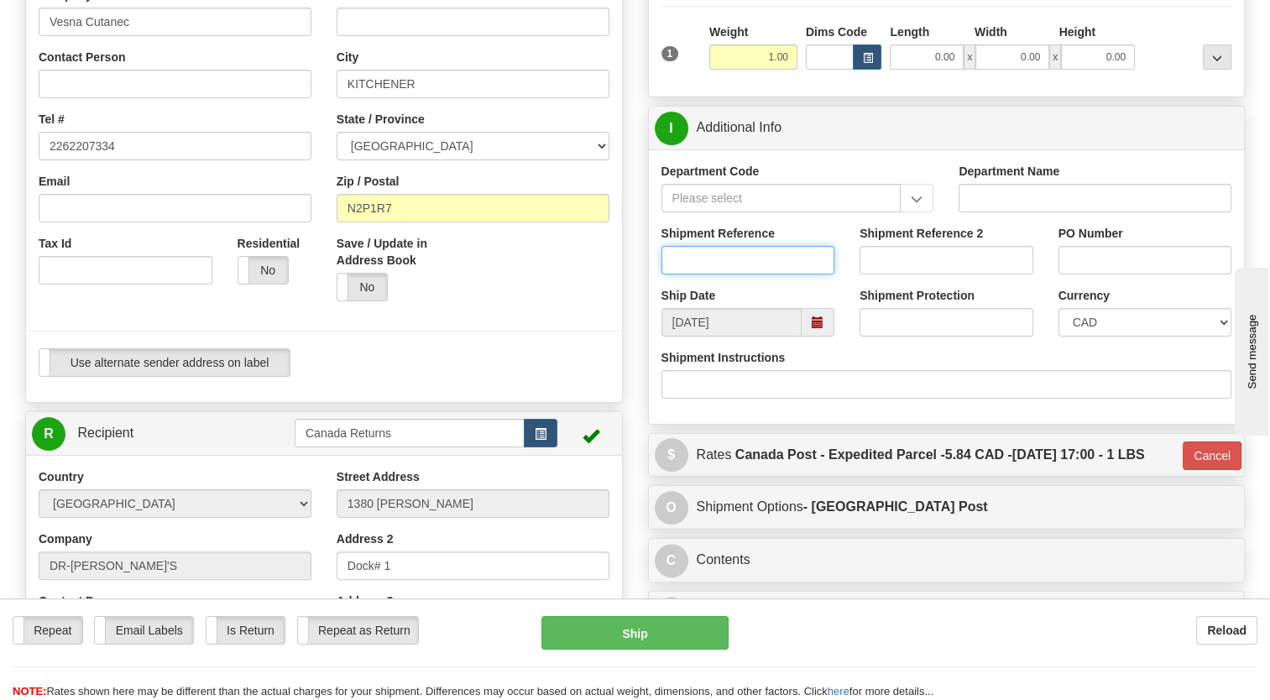
drag, startPoint x: 735, startPoint y: 305, endPoint x: 565, endPoint y: 9, distance: 340.8
click at [734, 275] on input "Shipment Reference" at bounding box center [749, 260] width 174 height 29
drag, startPoint x: 702, startPoint y: 297, endPoint x: 605, endPoint y: 327, distance: 102.0
click at [702, 275] on input "Shipment Reference" at bounding box center [749, 260] width 174 height 29
paste input "1185798"
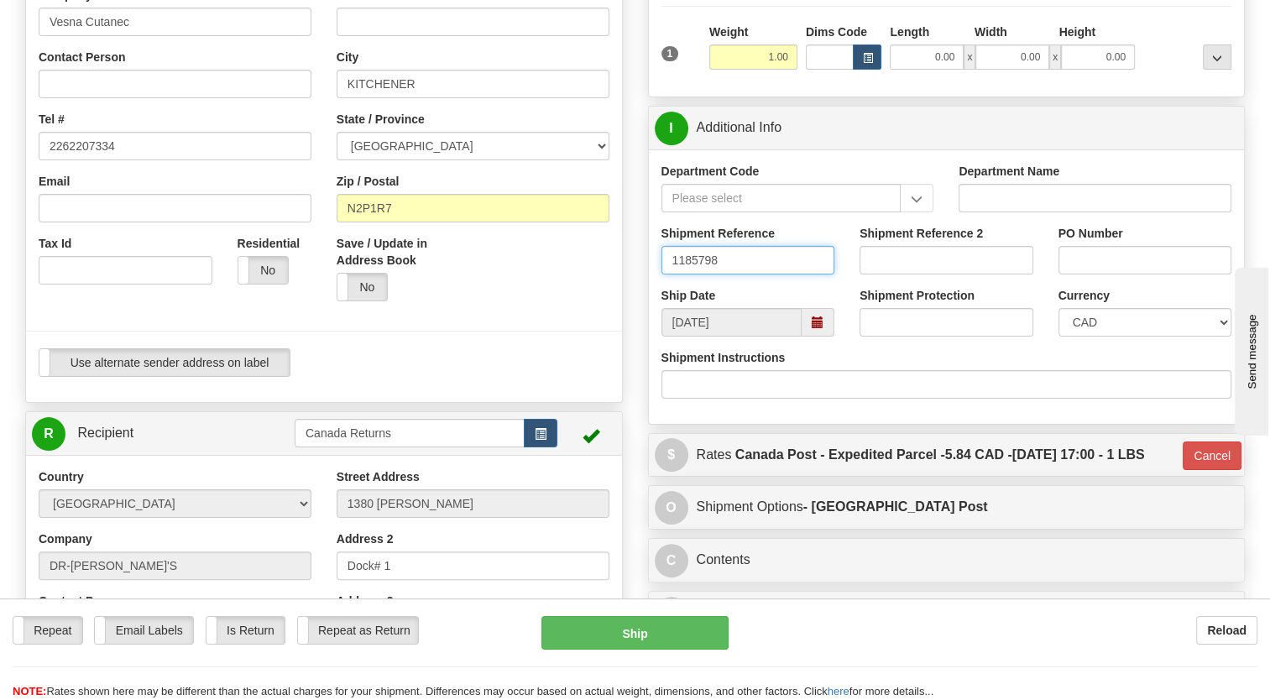
type input "1185798"
click at [605, 314] on div "Save / Update in Address Book Yes No" at bounding box center [473, 274] width 298 height 79
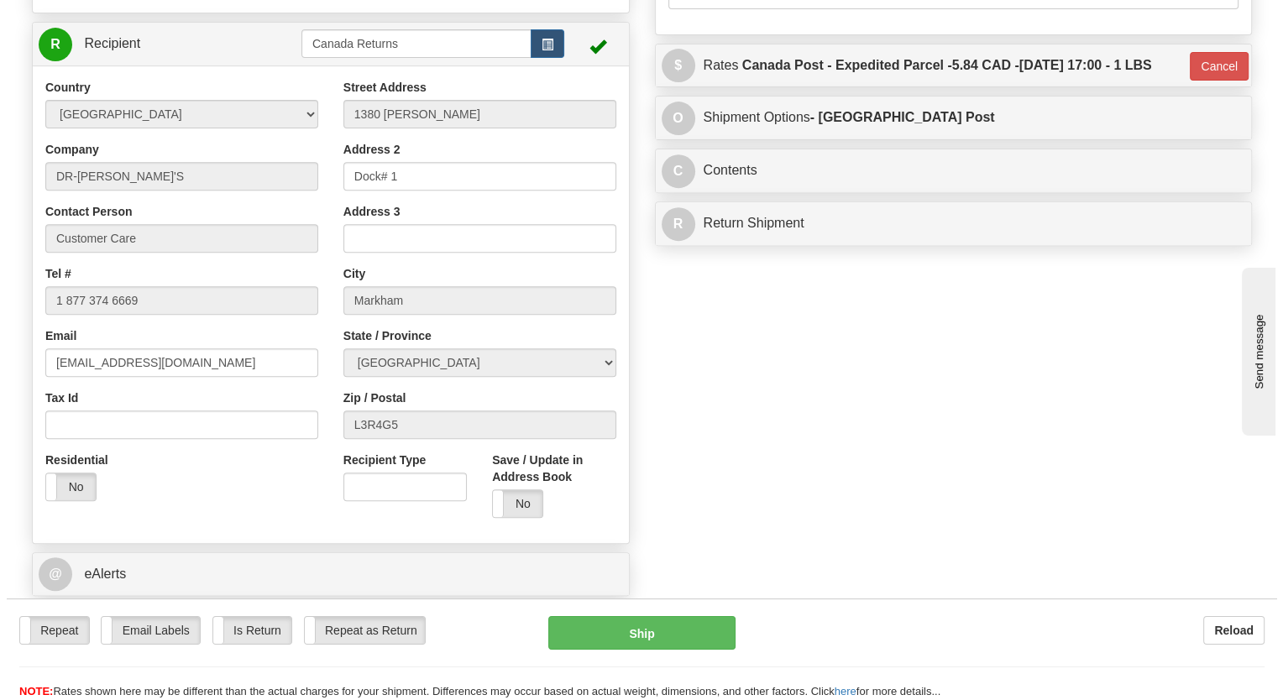
scroll to position [672, 0]
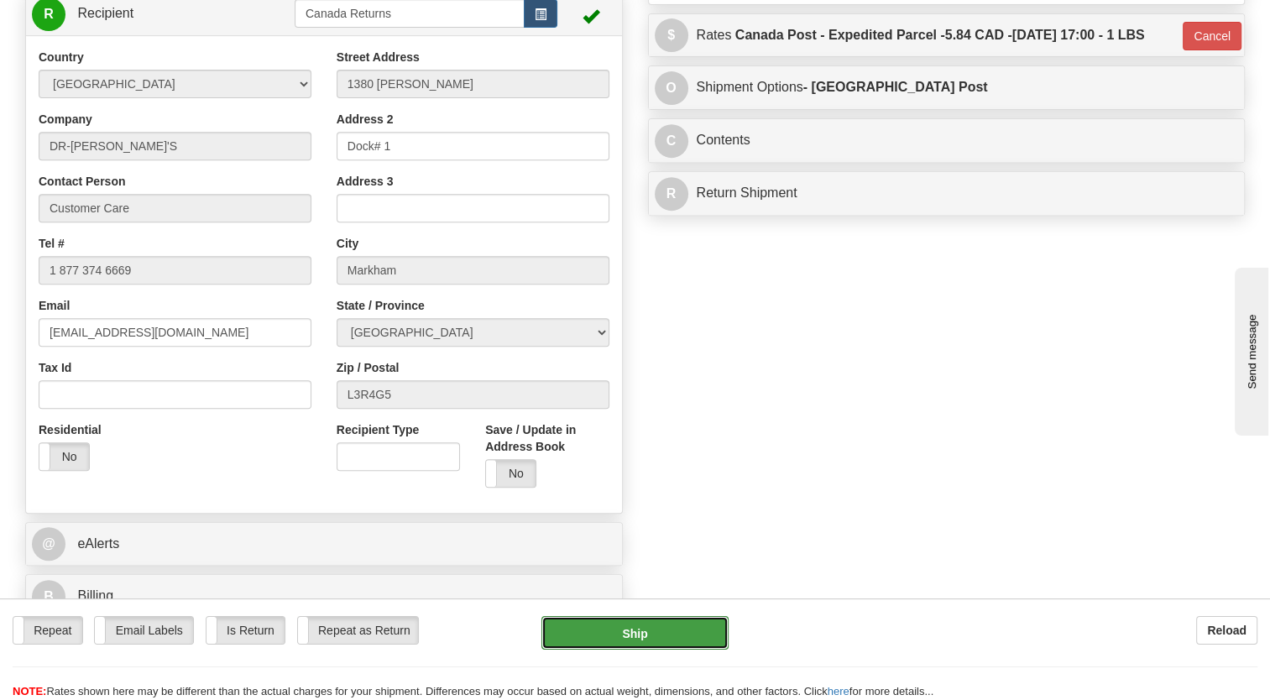
click at [643, 646] on button "Ship" at bounding box center [635, 633] width 186 height 34
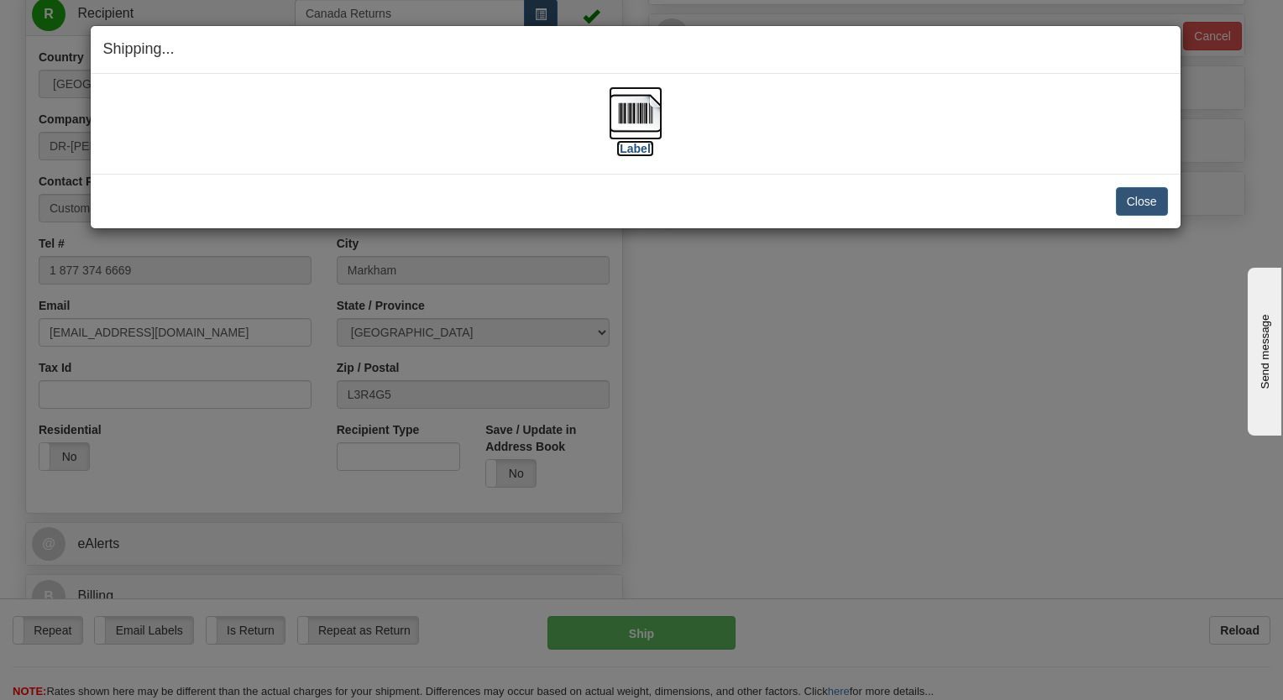
click at [609, 111] on img at bounding box center [636, 113] width 54 height 54
click at [1142, 200] on button "Close" at bounding box center [1142, 201] width 52 height 29
